Goal: Task Accomplishment & Management: Complete application form

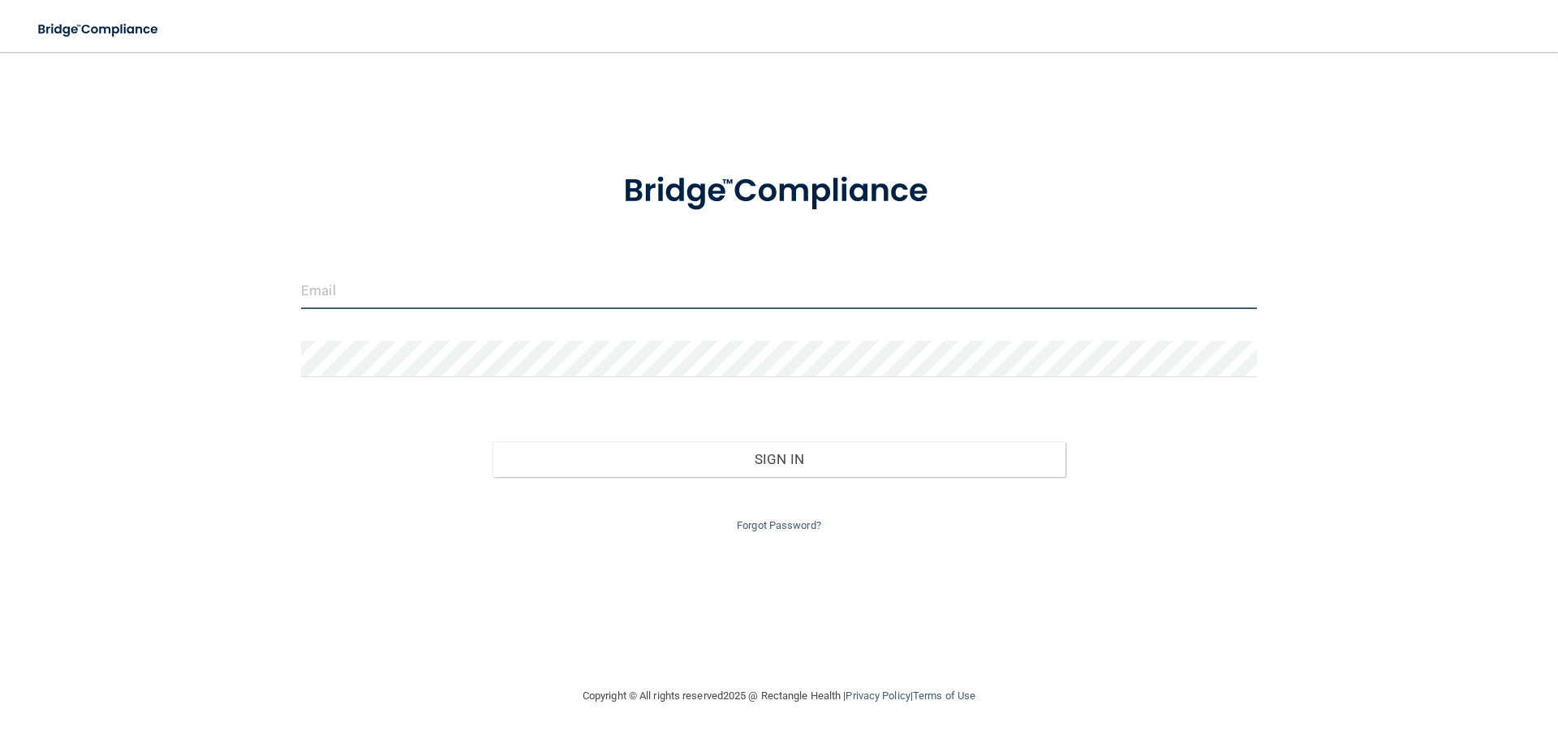
click at [359, 292] on input "email" at bounding box center [779, 291] width 956 height 37
type input "[EMAIL_ADDRESS][DOMAIN_NAME]"
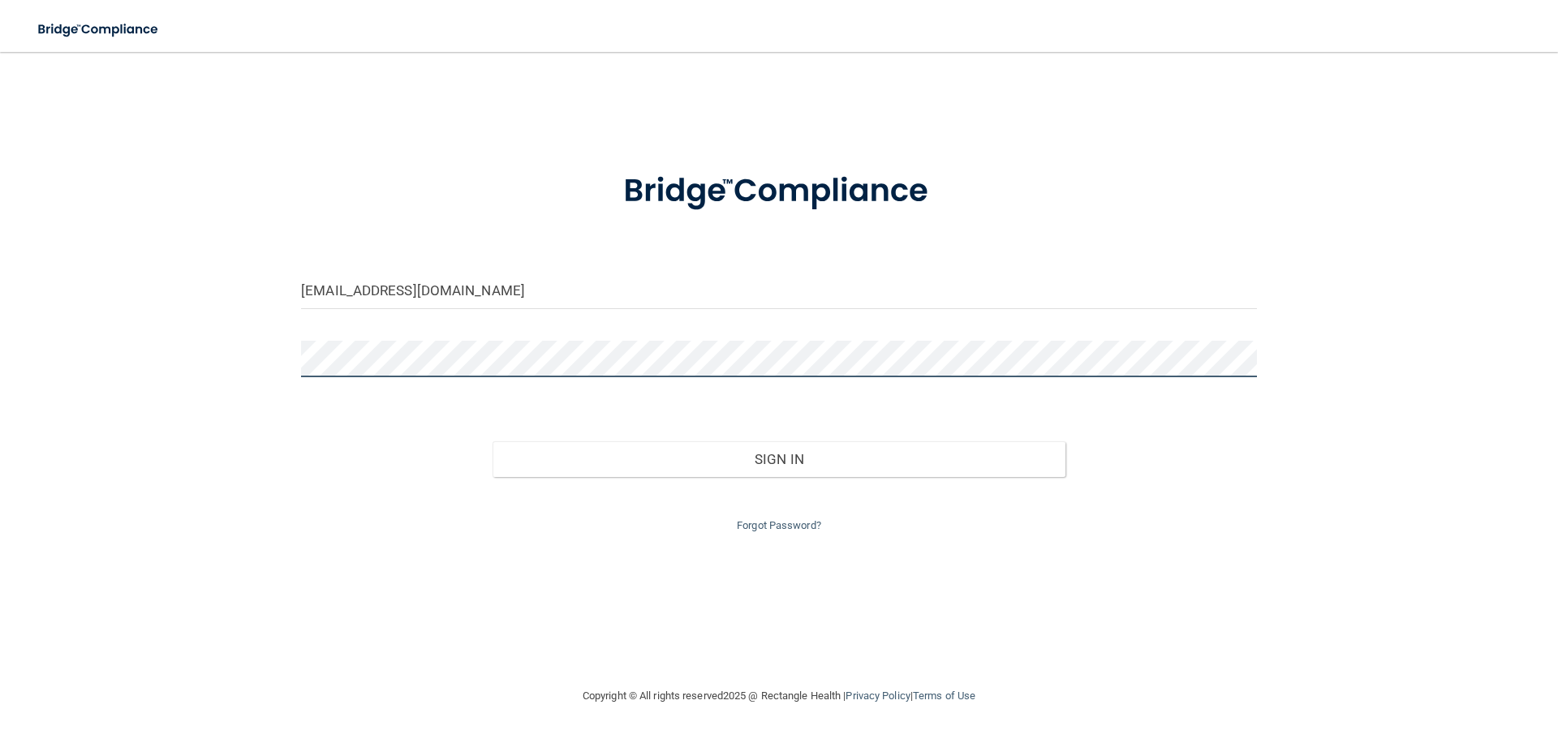
click at [493, 441] on button "Sign In" at bounding box center [780, 459] width 574 height 36
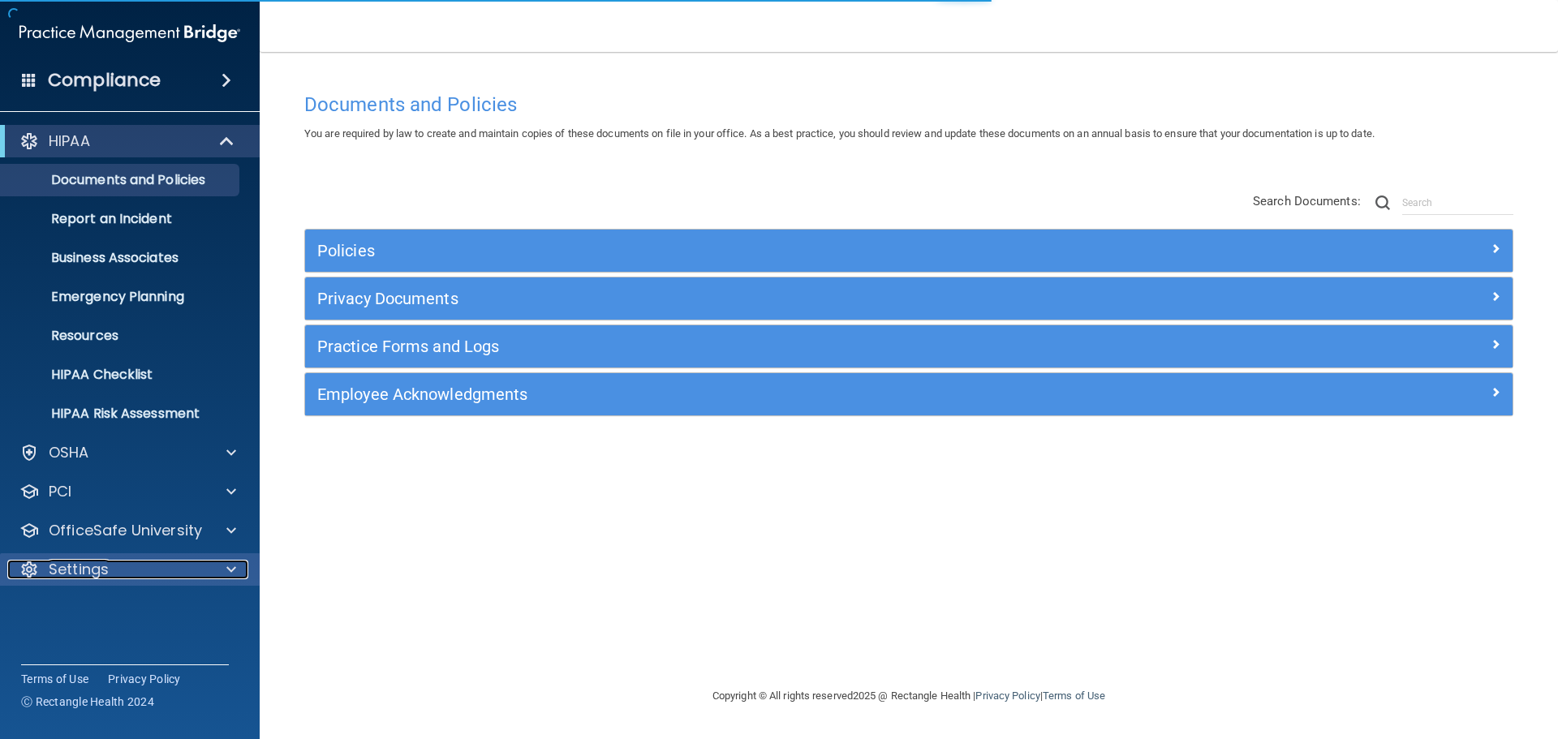
click at [126, 569] on div "Settings" at bounding box center [107, 569] width 201 height 19
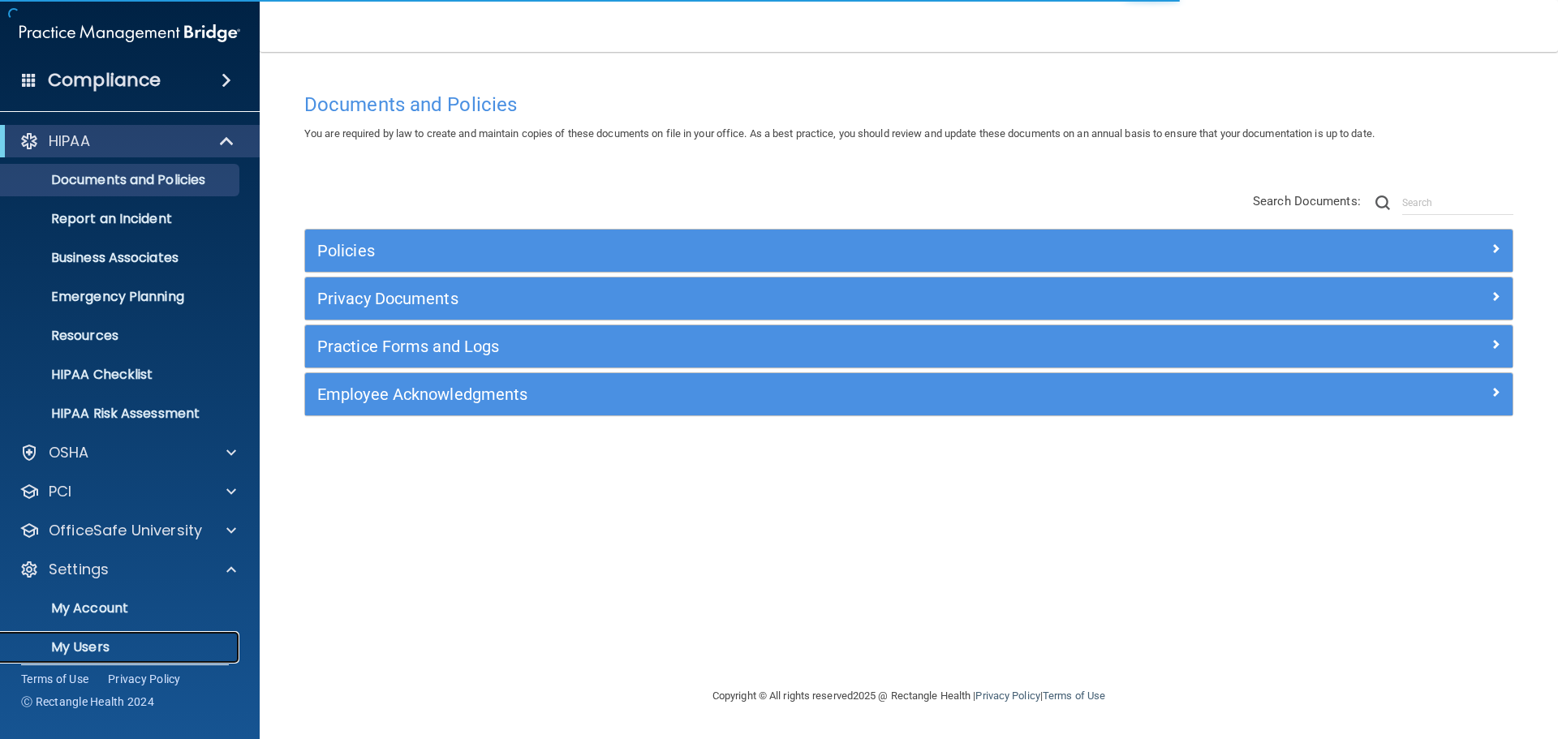
click at [86, 644] on p "My Users" at bounding box center [122, 647] width 222 height 16
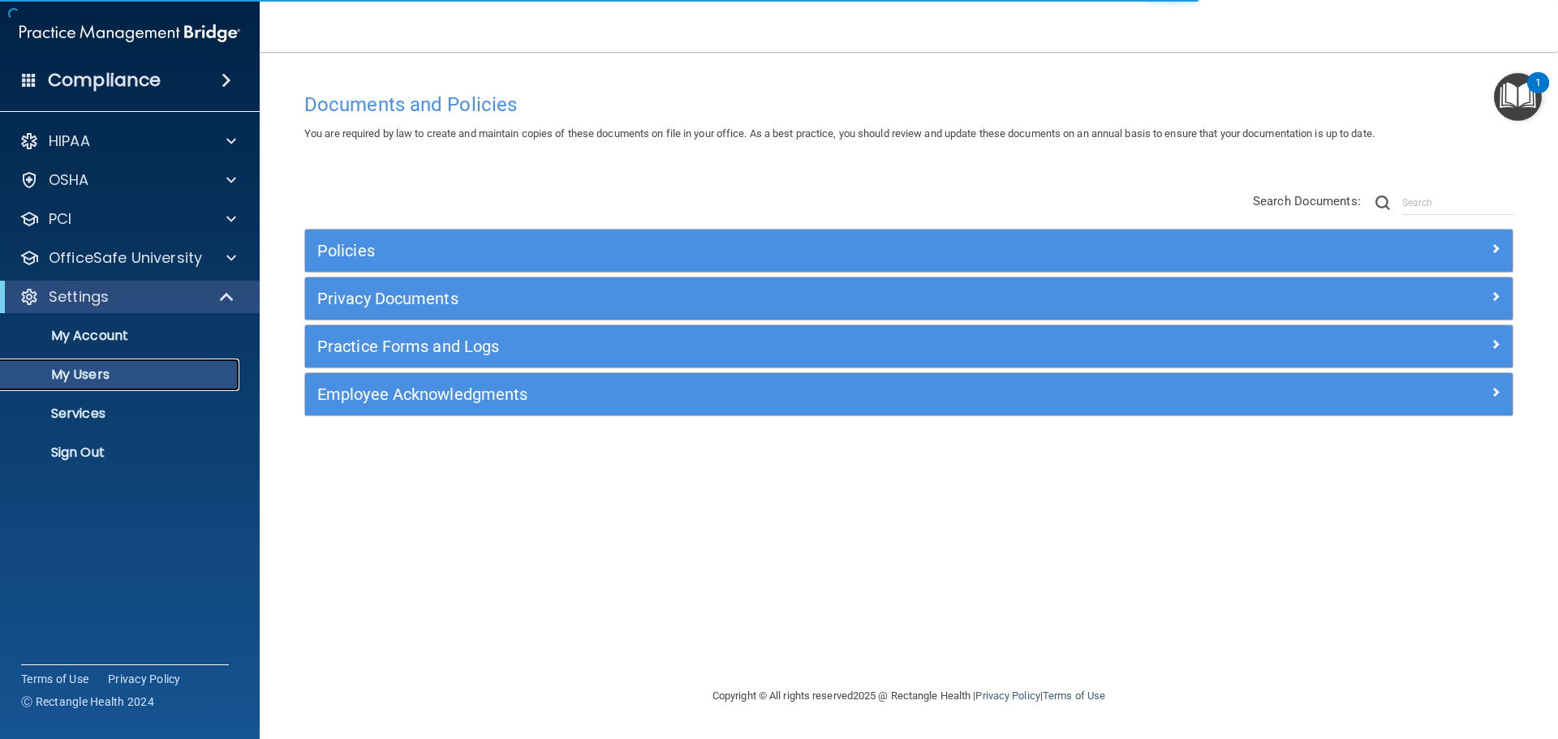
select select "20"
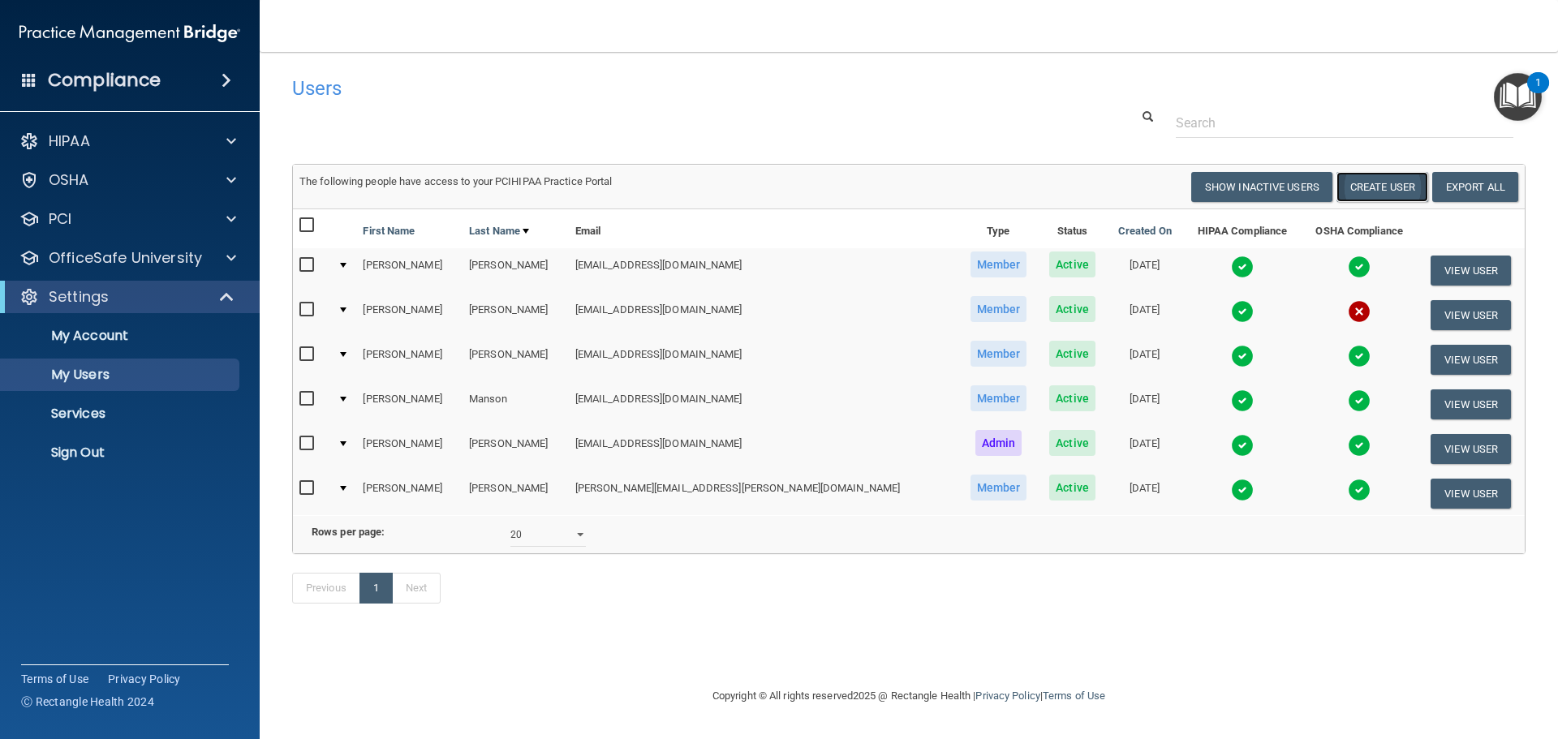
click at [1395, 182] on button "Create User" at bounding box center [1383, 187] width 92 height 30
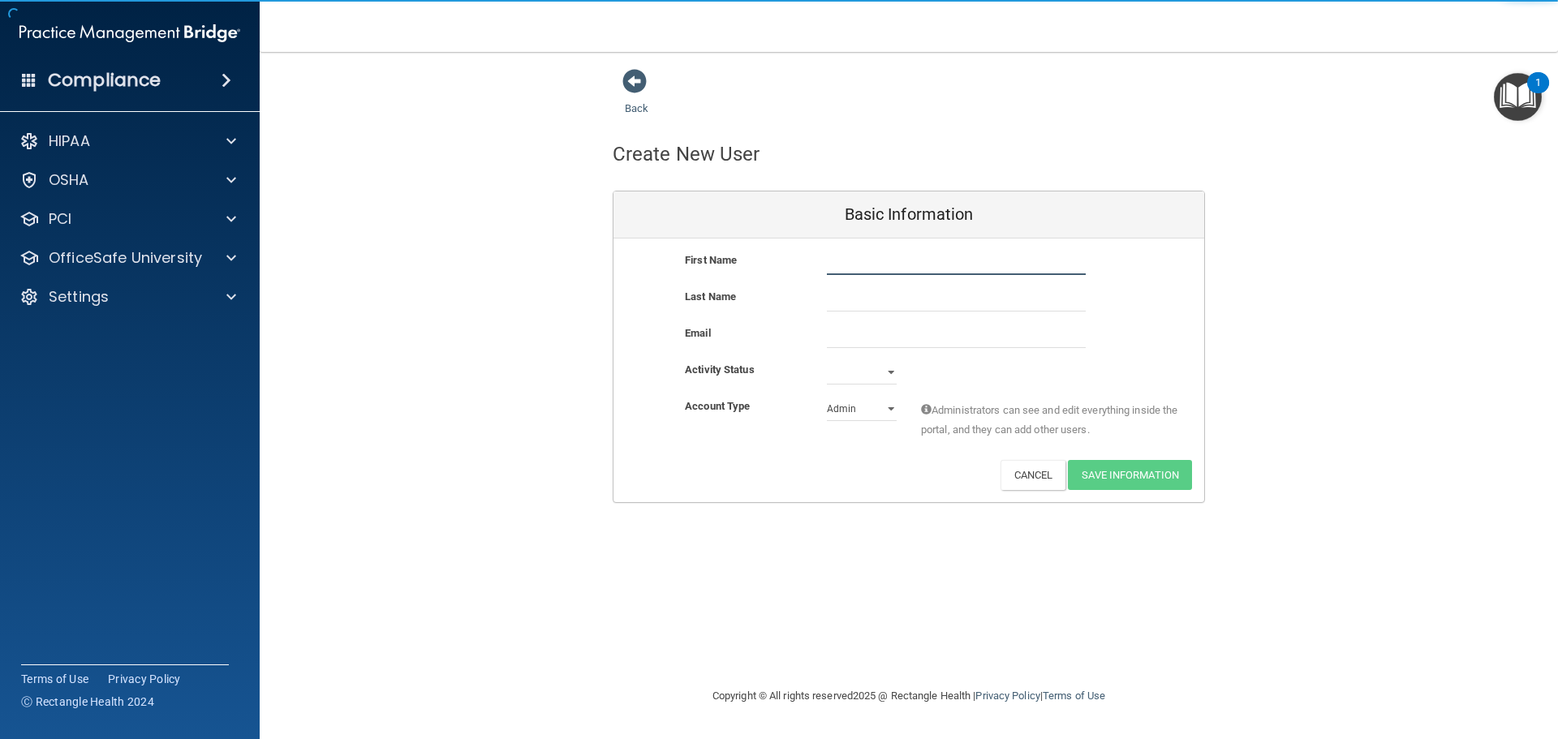
click at [842, 257] on input "text" at bounding box center [956, 263] width 259 height 24
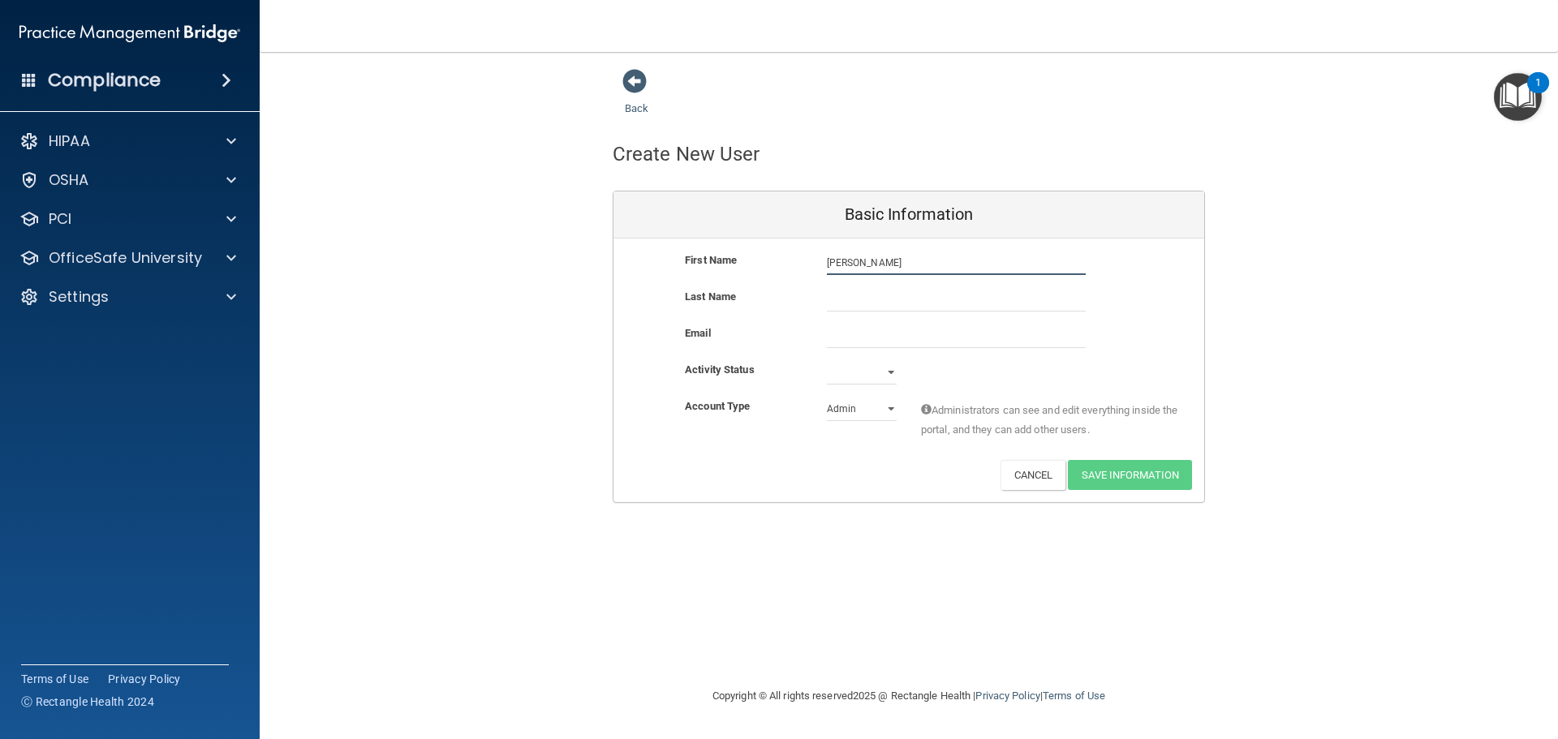
type input "[PERSON_NAME]"
click at [851, 321] on div "Last Name [PERSON_NAME]" at bounding box center [908, 305] width 591 height 37
click at [848, 332] on input "email" at bounding box center [956, 336] width 259 height 24
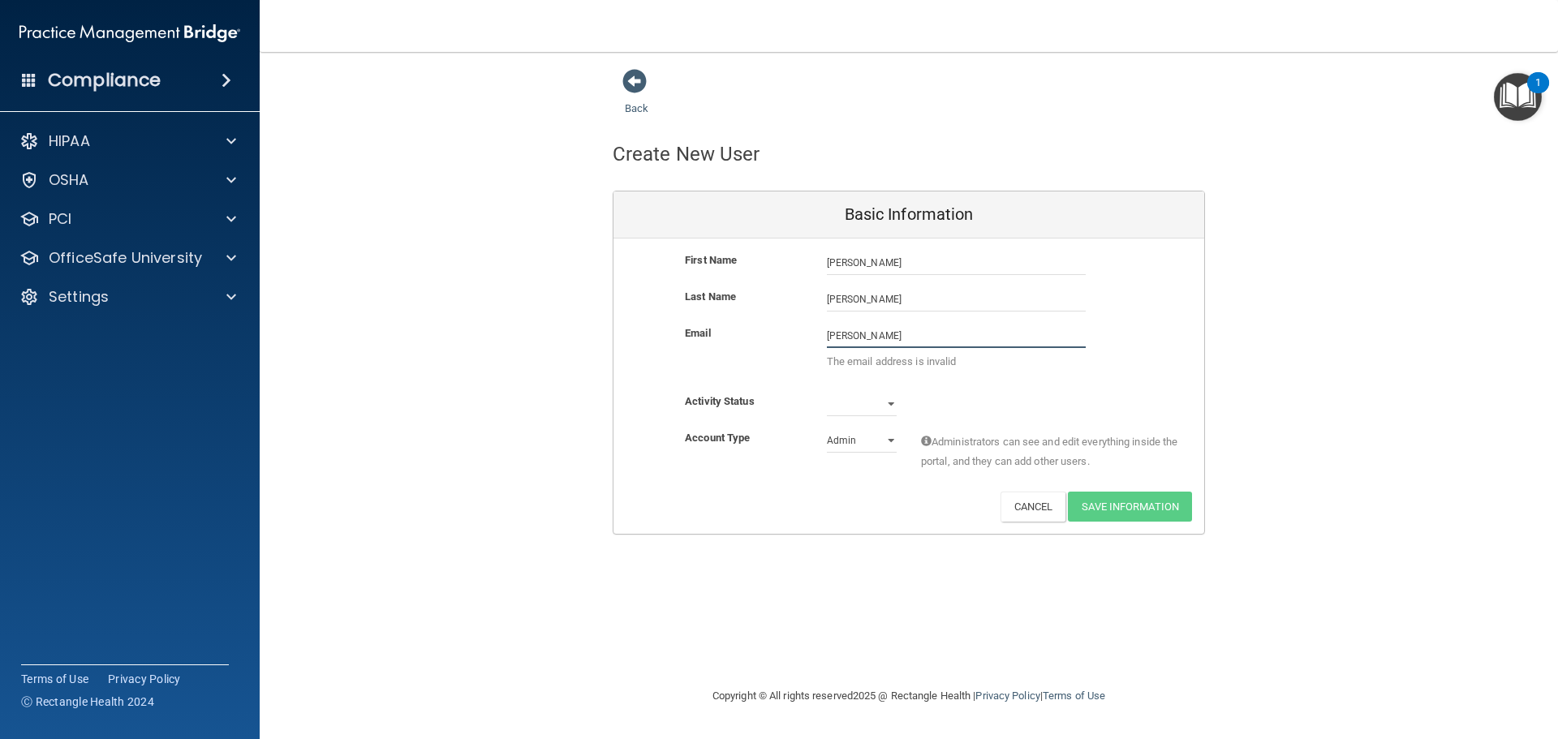
type input "[EMAIL_ADDRESS][DOMAIN_NAME]"
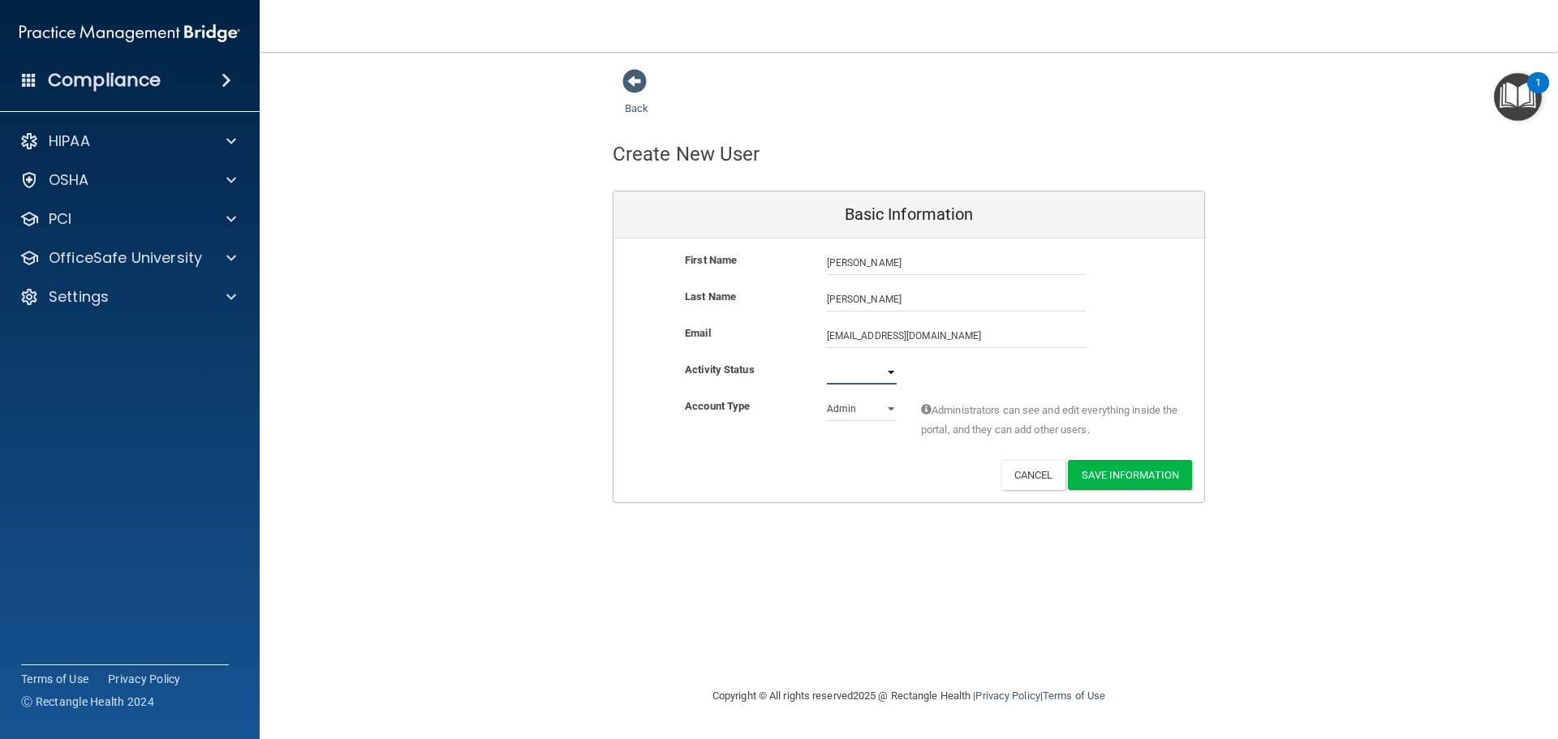
click at [885, 368] on select "Active Inactive" at bounding box center [862, 372] width 70 height 24
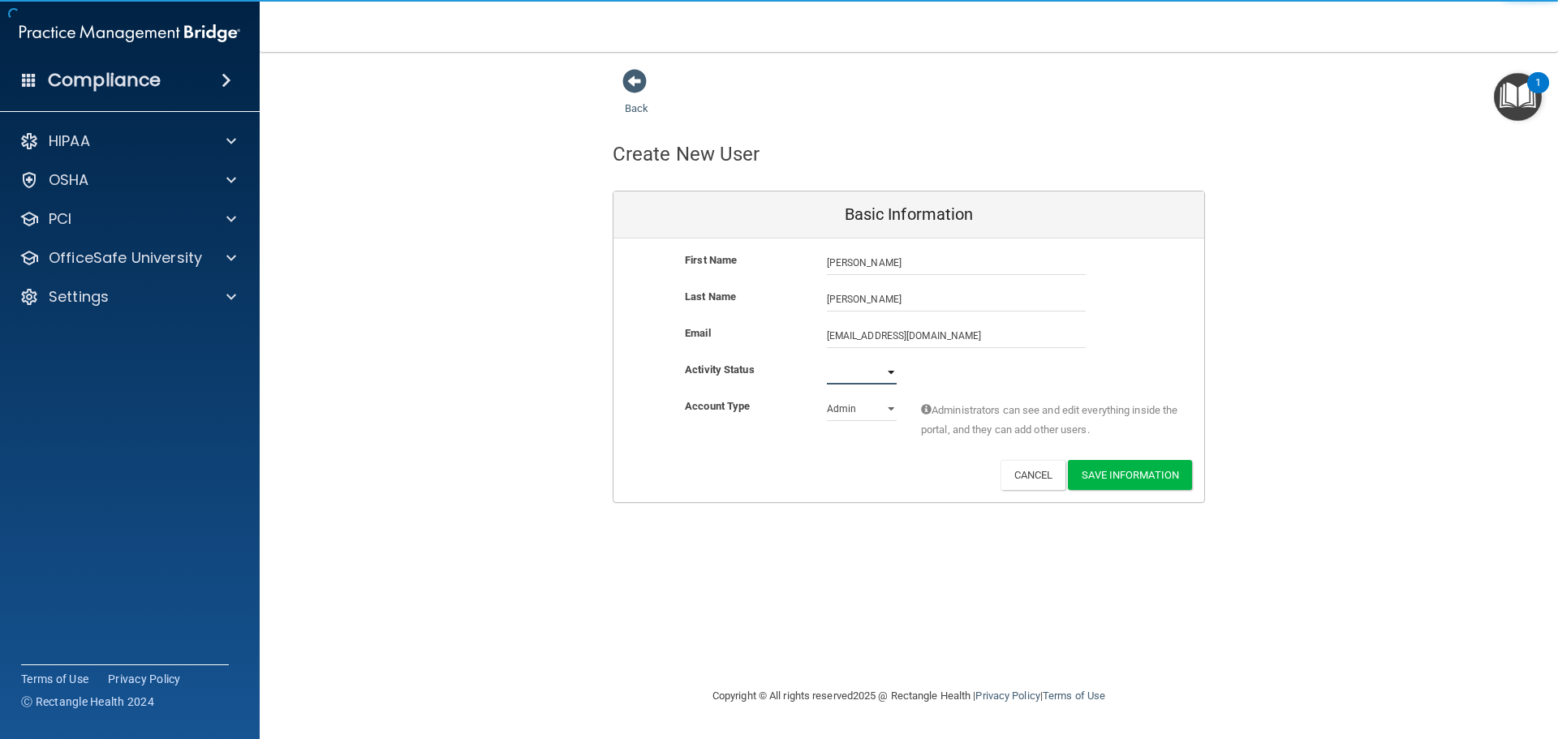
select select "active"
click at [827, 360] on select "Active Inactive" at bounding box center [862, 372] width 70 height 24
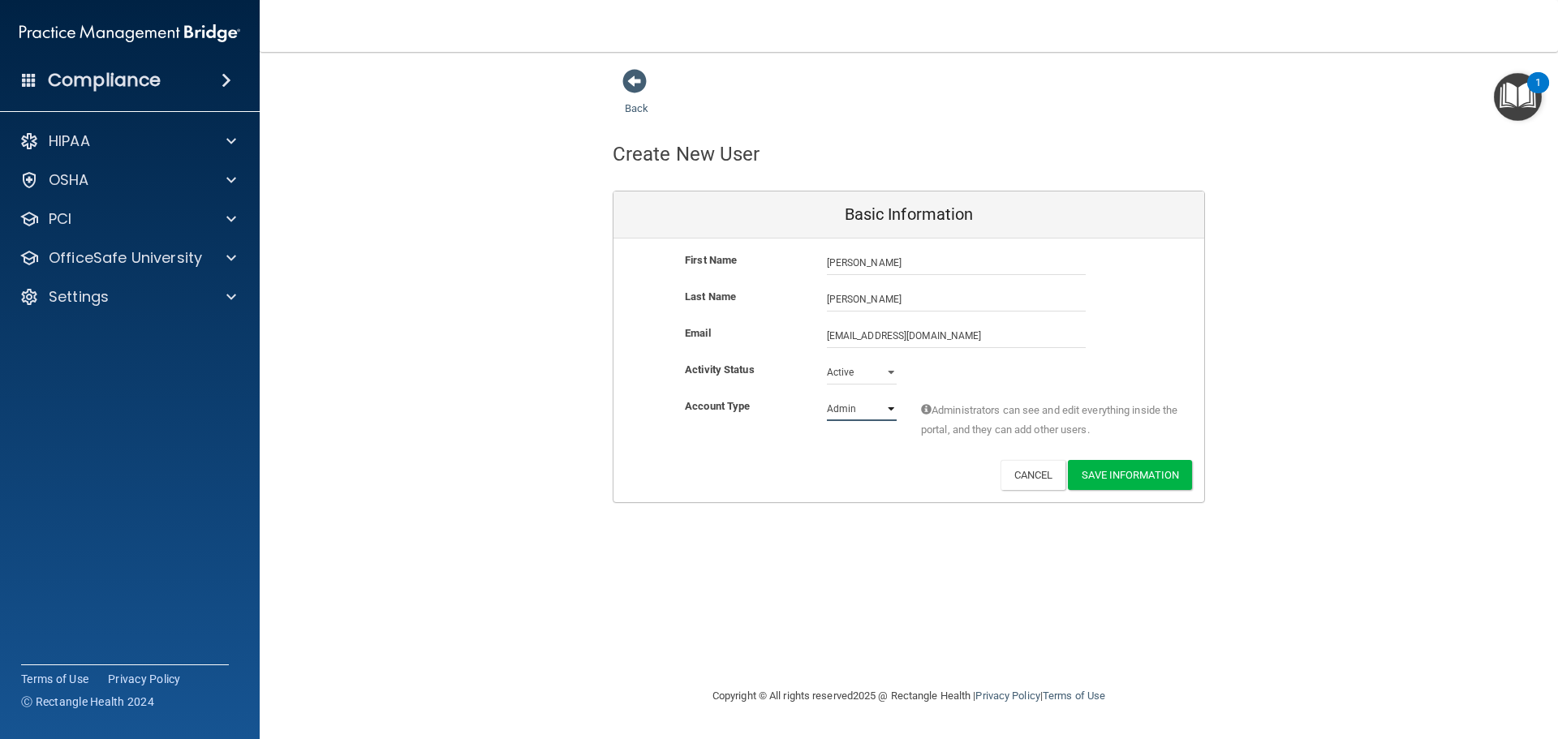
click at [863, 411] on select "Admin Member" at bounding box center [862, 409] width 70 height 24
select select "practice_member"
click at [827, 397] on select "Admin Member" at bounding box center [862, 409] width 70 height 24
click at [1134, 474] on button "Save Information" at bounding box center [1130, 475] width 124 height 30
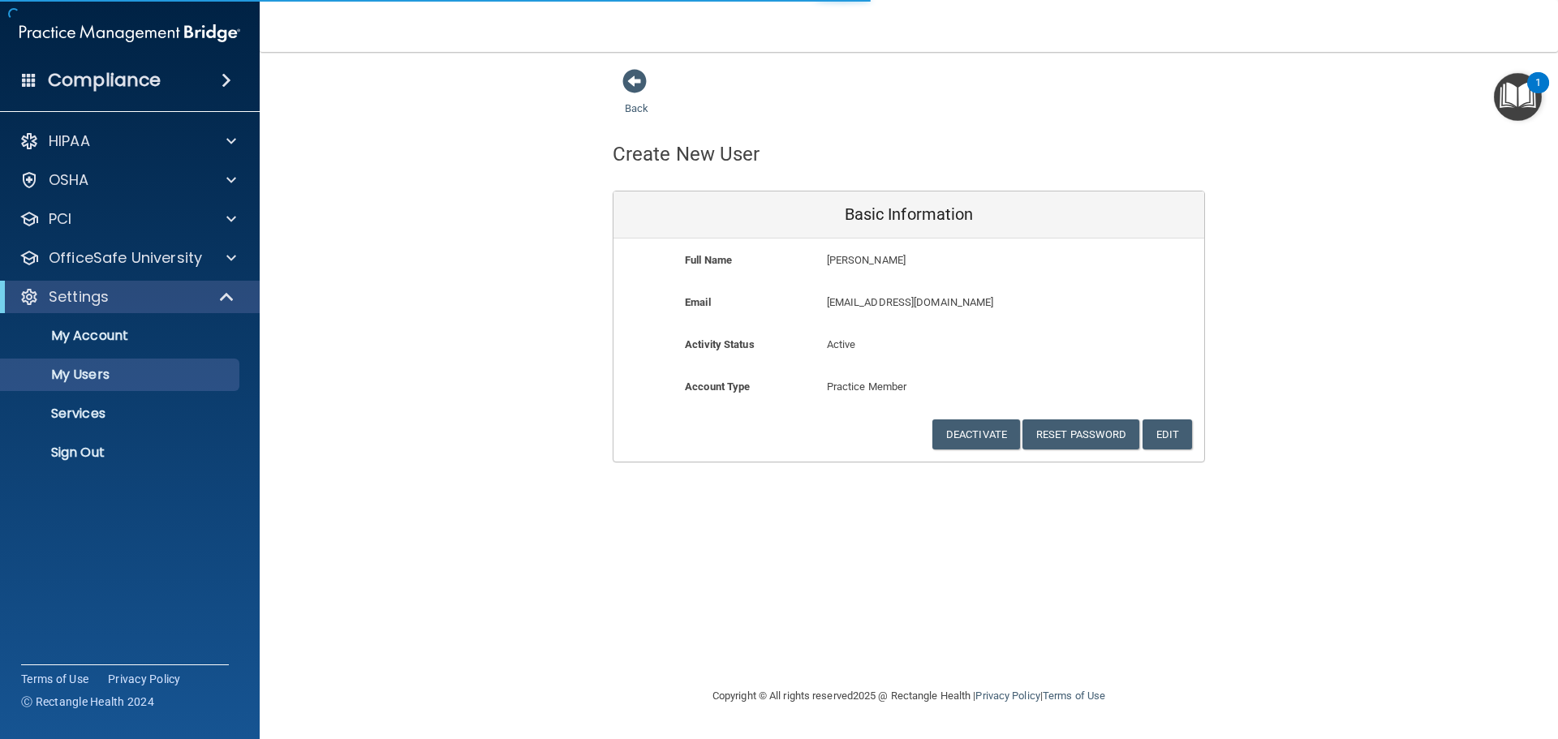
select select "20"
